Goal: Communication & Community: Ask a question

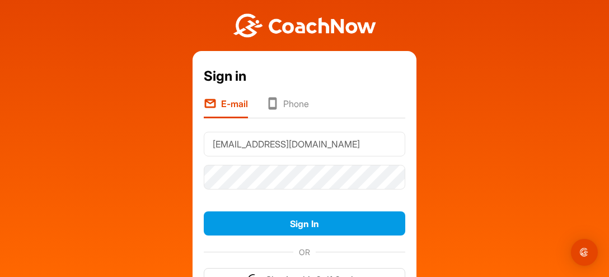
type input "[EMAIL_ADDRESS][DOMAIN_NAME]"
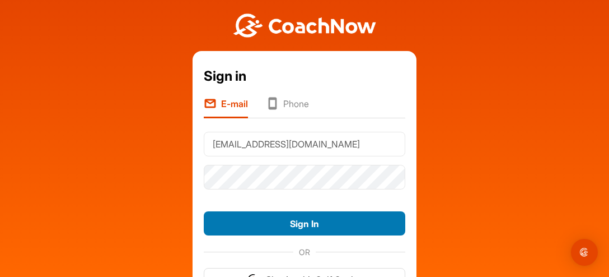
click at [321, 225] on button "Sign In" at bounding box center [305, 223] width 202 height 24
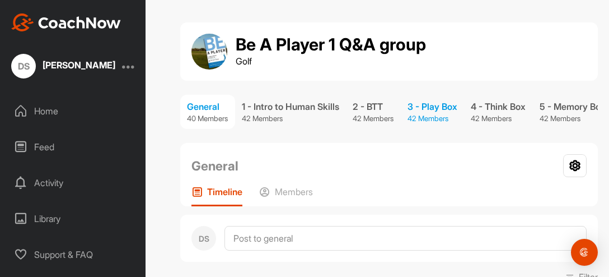
click at [451, 111] on div "3 - Play Box" at bounding box center [433, 106] width 50 height 13
click at [68, 253] on div "Support & FAQ" at bounding box center [73, 254] width 134 height 28
click at [64, 257] on div "Support & FAQ" at bounding box center [73, 254] width 134 height 28
click at [52, 114] on div "Home" at bounding box center [73, 111] width 134 height 28
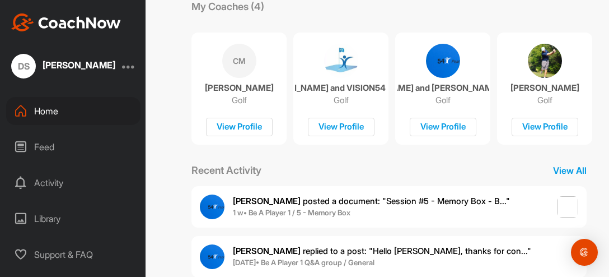
scroll to position [201, 0]
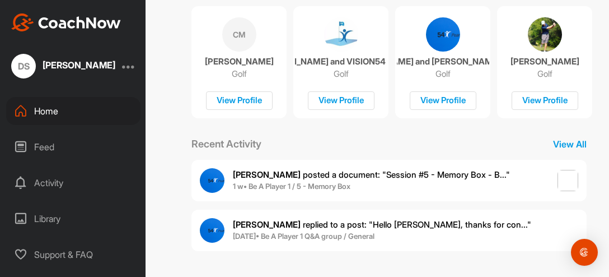
click at [287, 184] on b "1 w • Be A Player 1 / 5 - Memory Box" at bounding box center [292, 185] width 118 height 9
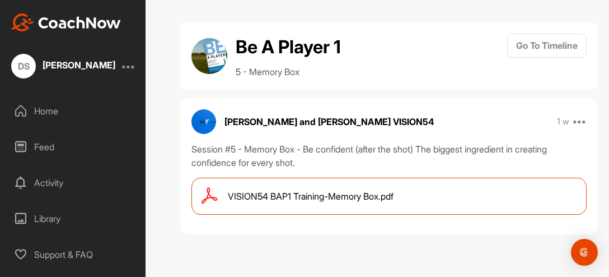
click at [320, 194] on span "VISION54 BAP1 Training-Memory Box.pdf" at bounding box center [311, 195] width 166 height 13
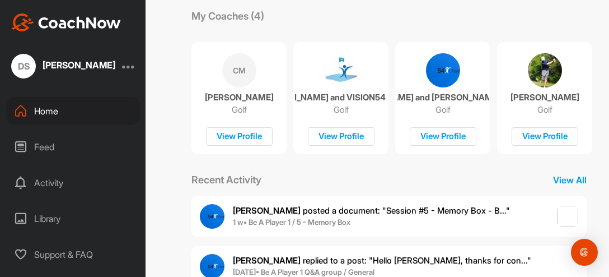
scroll to position [201, 0]
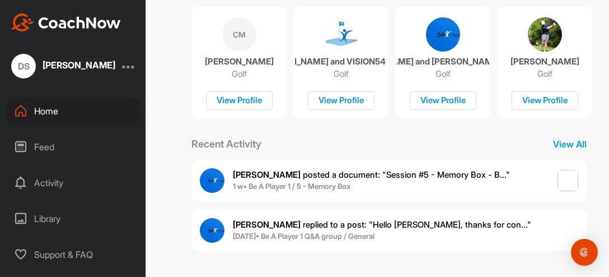
click at [305, 228] on span "Pia a. replied to a post : "Hello Diana, thanks for con..."" at bounding box center [382, 224] width 298 height 11
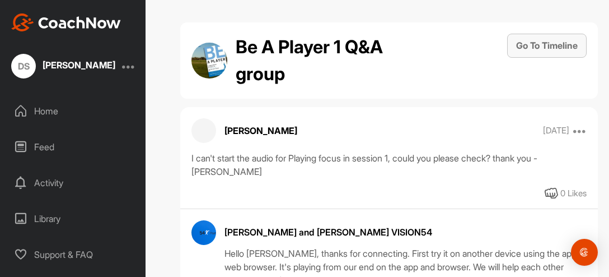
click at [550, 46] on button "Go To Timeline" at bounding box center [546, 46] width 79 height 24
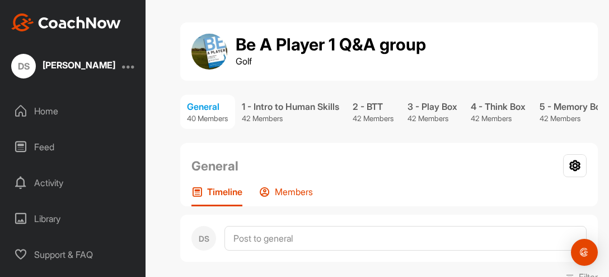
click at [295, 192] on p "Members" at bounding box center [294, 191] width 38 height 11
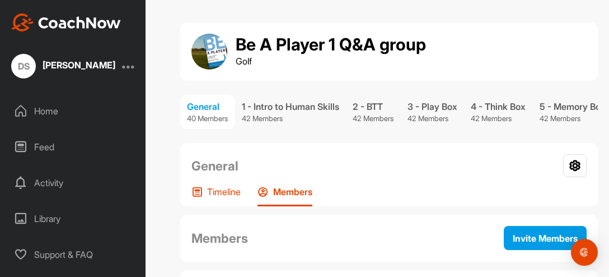
click at [211, 188] on p "Timeline" at bounding box center [224, 191] width 34 height 11
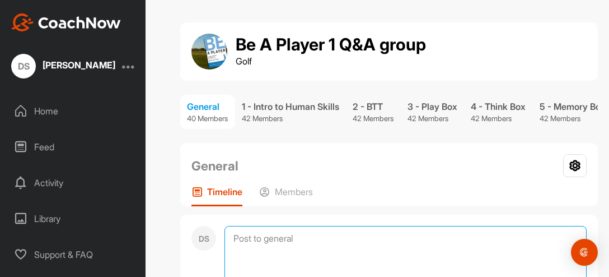
click at [244, 240] on textarea at bounding box center [405, 282] width 362 height 112
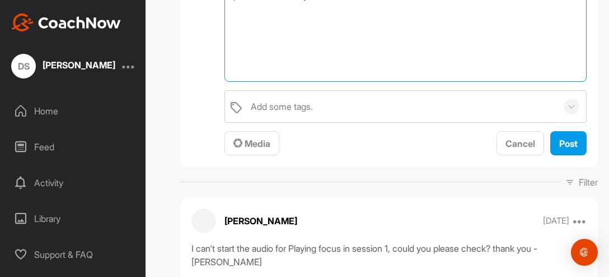
scroll to position [151, 0]
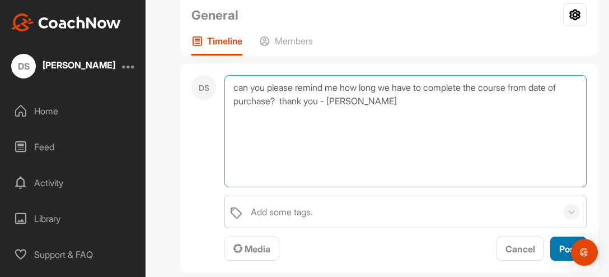
type textarea "can you please remind me how long we have to complete the course from date of p…"
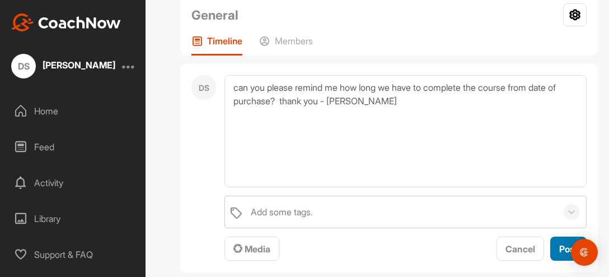
click at [564, 246] on span "Post" at bounding box center [568, 248] width 18 height 11
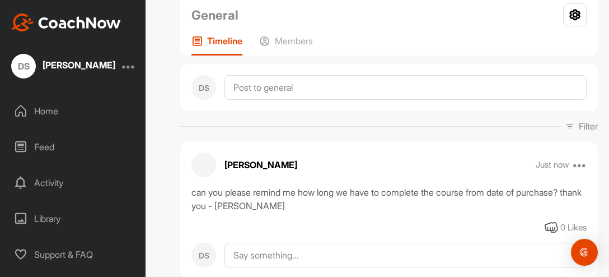
scroll to position [0, 0]
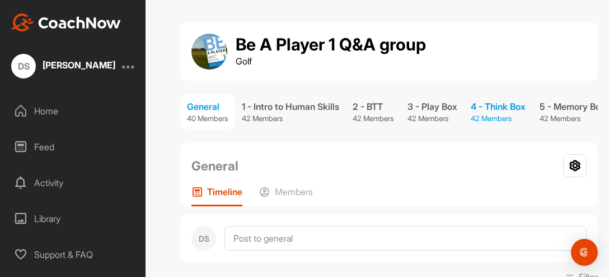
click at [507, 114] on p "42 Members" at bounding box center [498, 118] width 55 height 11
click at [41, 111] on div "Home" at bounding box center [73, 111] width 134 height 28
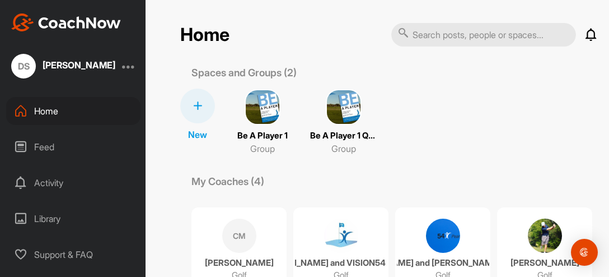
click at [268, 115] on img at bounding box center [263, 107] width 36 height 36
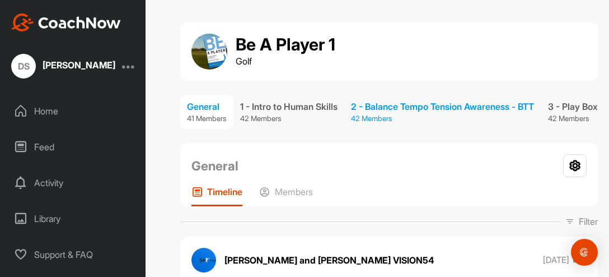
click at [433, 107] on div "2 - Balance Tempo Tension Awareness - BTT" at bounding box center [442, 106] width 183 height 13
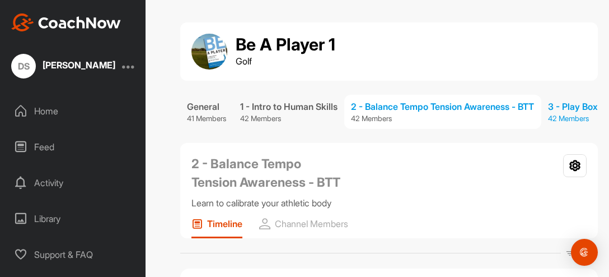
click at [583, 106] on div "3 - Play Box" at bounding box center [573, 106] width 50 height 13
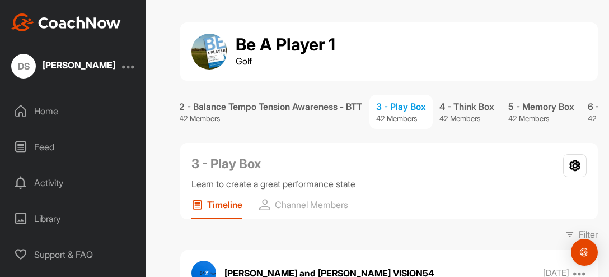
scroll to position [0, 200]
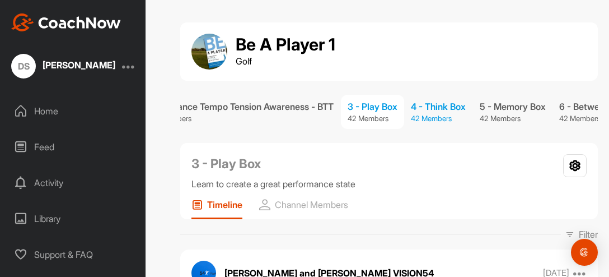
click at [455, 111] on div "4 - Think Box" at bounding box center [438, 106] width 55 height 13
click at [128, 66] on div at bounding box center [128, 65] width 13 height 13
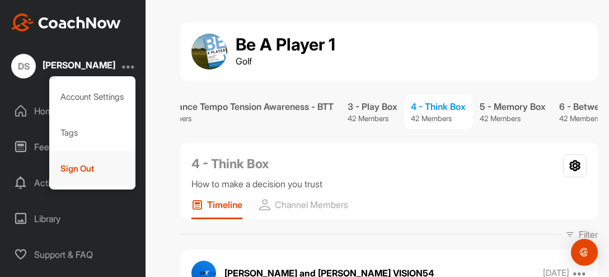
click at [66, 167] on div "Sign Out" at bounding box center [92, 169] width 87 height 36
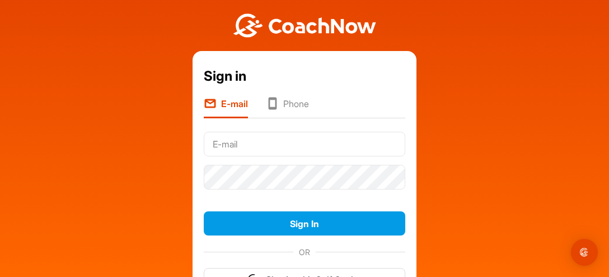
click at [250, 144] on input "text" at bounding box center [305, 144] width 202 height 25
type input "dianasuzuki53@outlook.com"
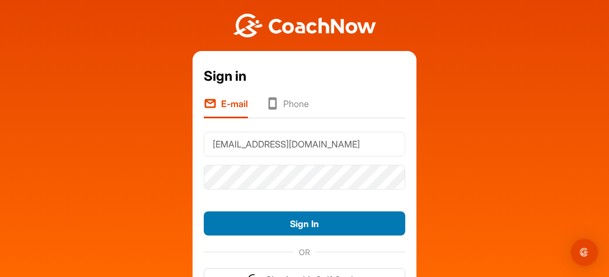
click at [306, 224] on button "Sign In" at bounding box center [305, 223] width 202 height 24
